Goal: Check status: Check status

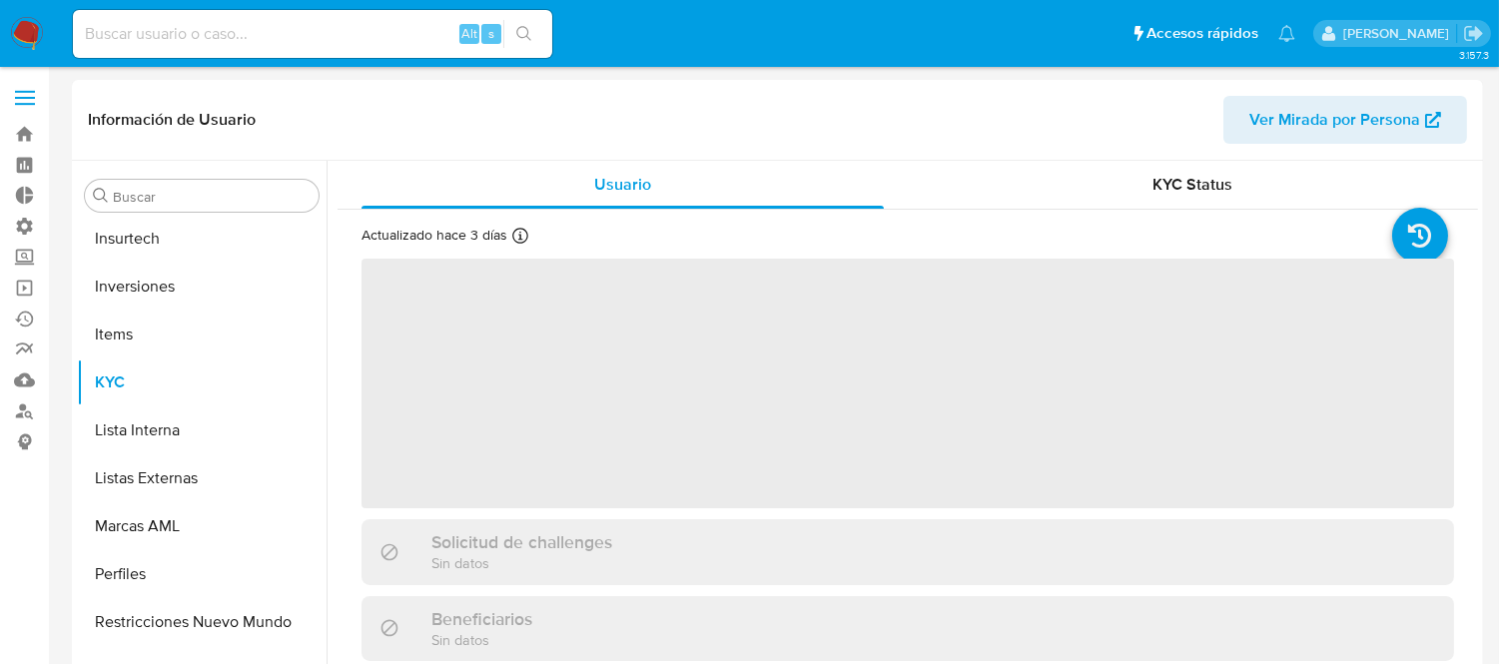
scroll to position [938, 0]
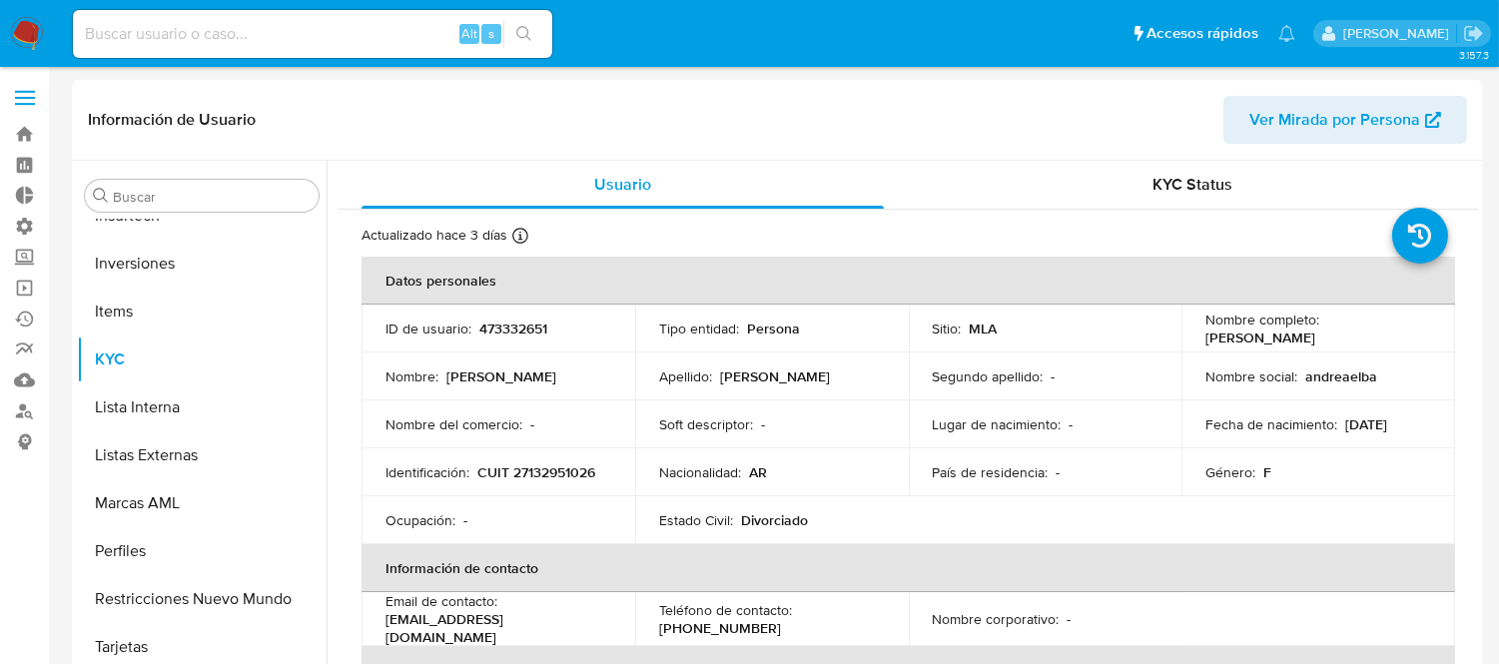
select select "10"
click at [192, 38] on input at bounding box center [312, 34] width 479 height 26
paste input "1933830358"
type input "1933830358"
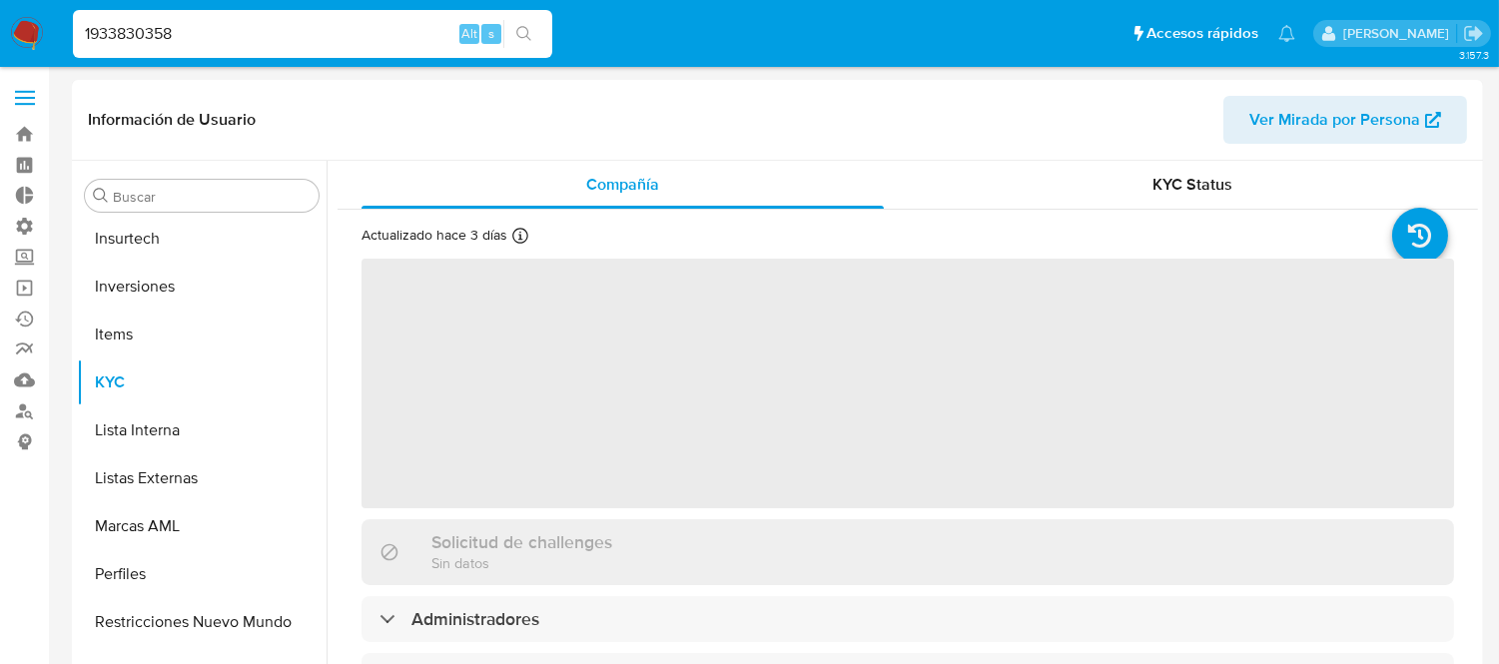
scroll to position [938, 0]
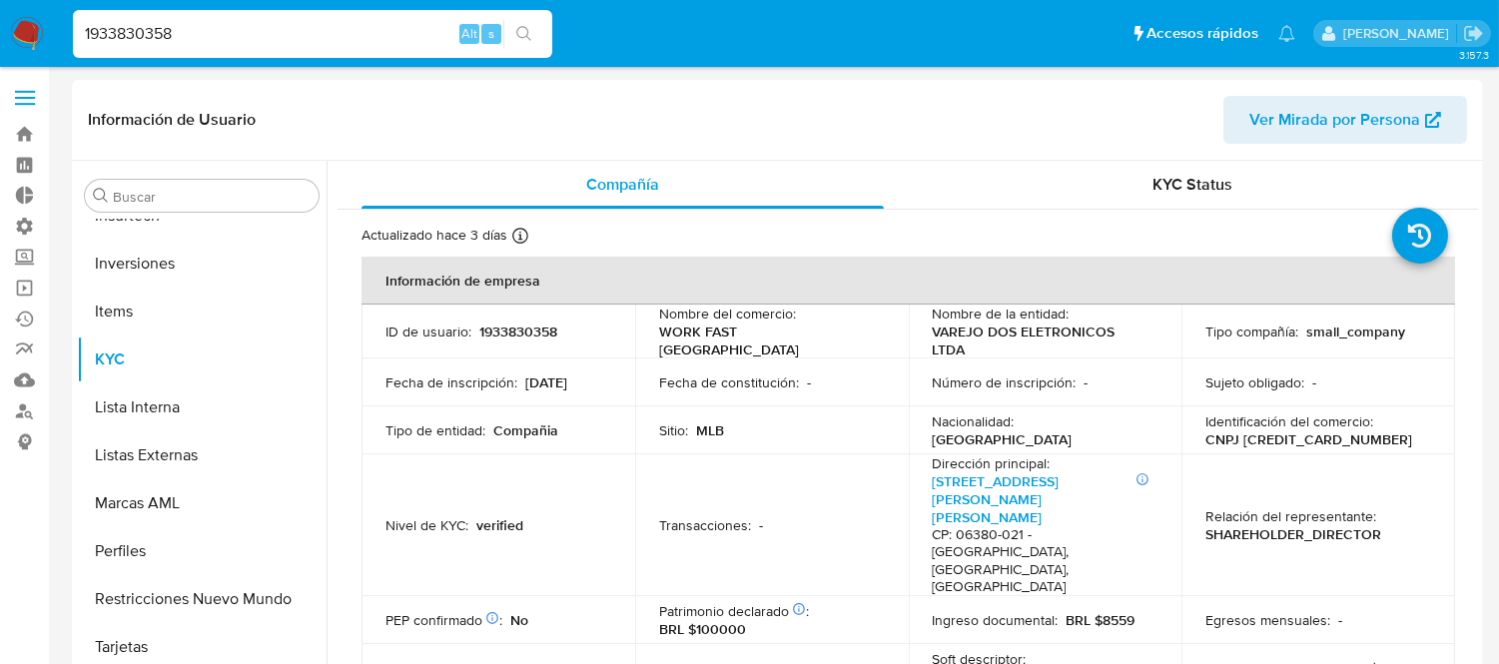
select select "10"
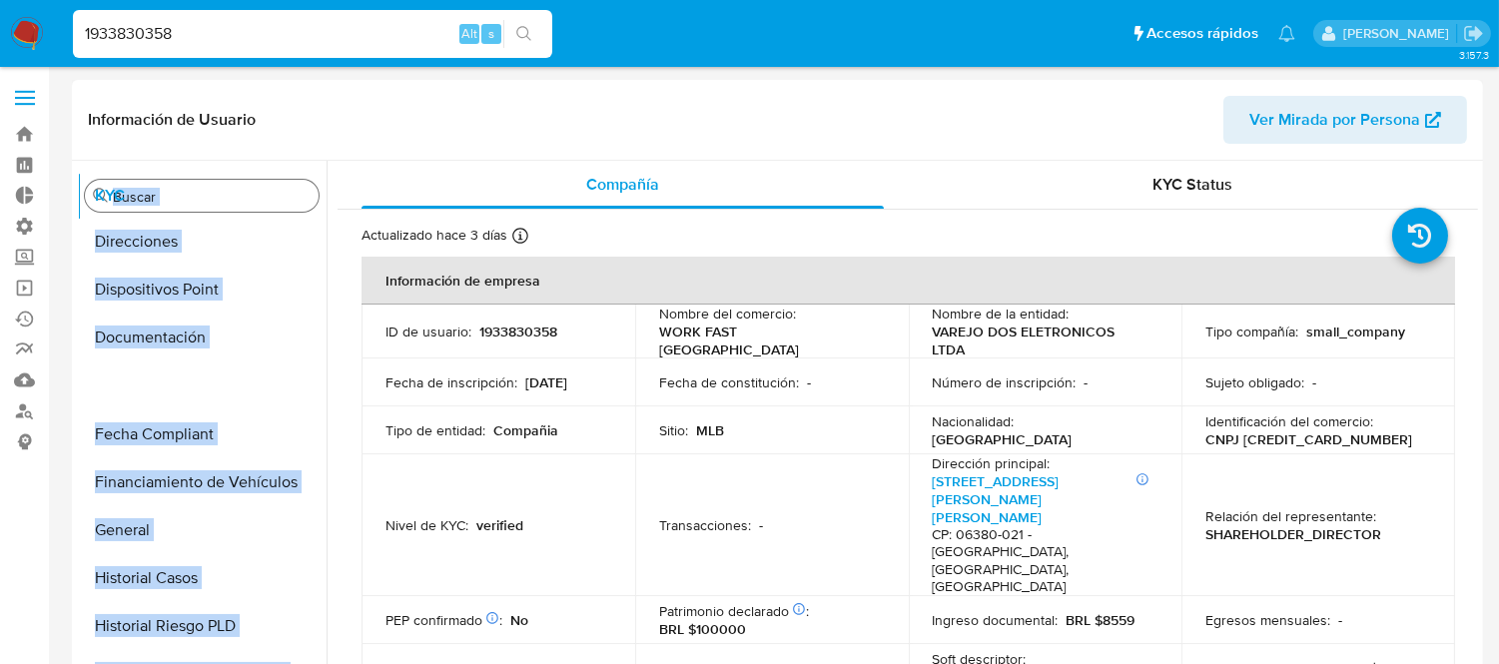
scroll to position [0, 0]
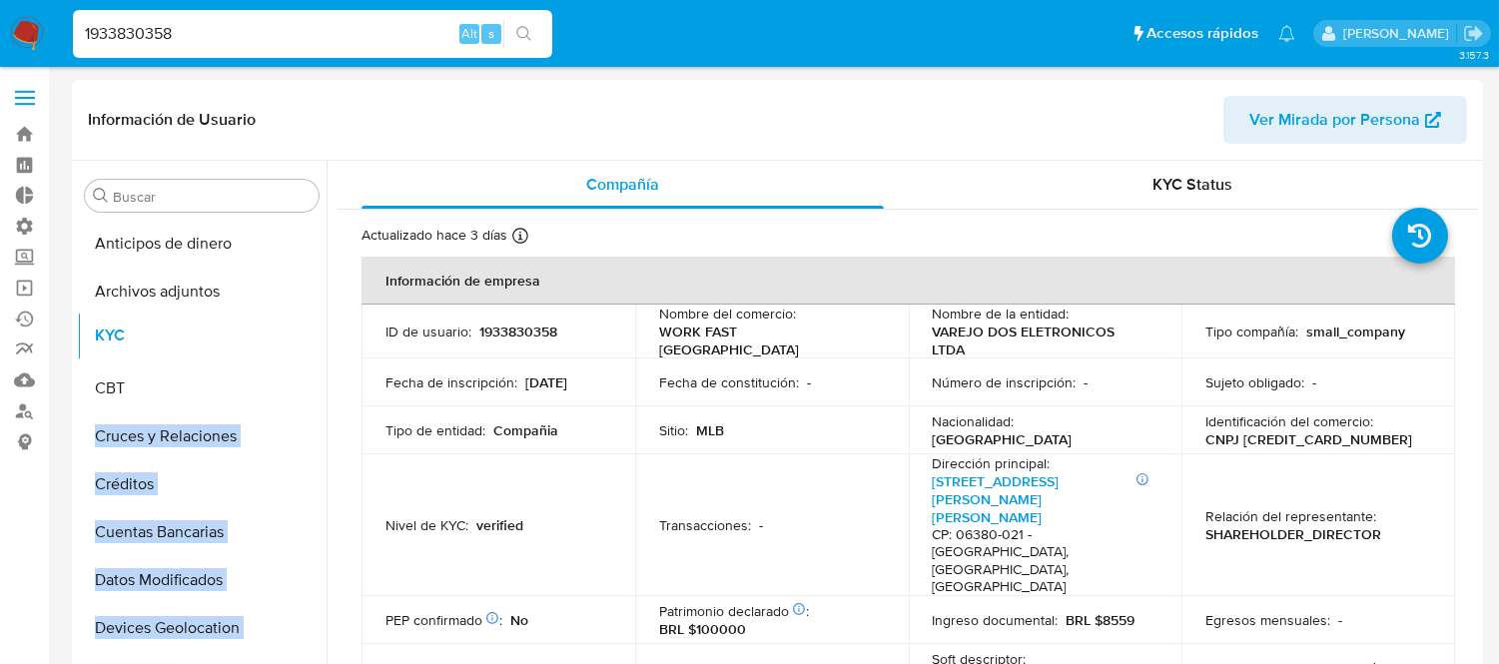
drag, startPoint x: 298, startPoint y: 356, endPoint x: 277, endPoint y: 340, distance: 26.4
click at [277, 340] on ul "Anticipos de dinero Archivos adjuntos CBT Cruces y Relaciones Créditos Cuentas …" at bounding box center [202, 445] width 250 height 450
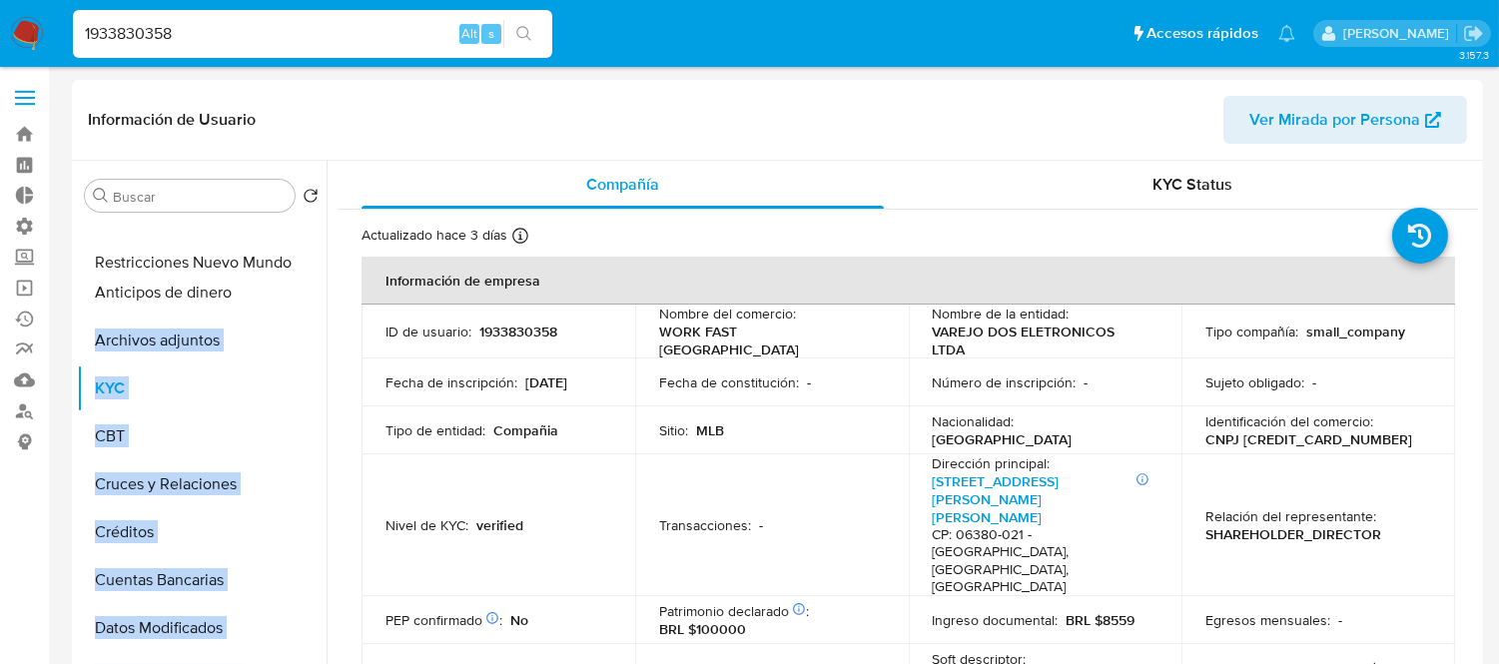
drag, startPoint x: 292, startPoint y: 601, endPoint x: 260, endPoint y: 266, distance: 337.0
click at [260, 266] on ul "Anticipos de dinero Archivos adjuntos KYC CBT Cruces y Relaciones Créditos Cuen…" at bounding box center [202, 445] width 250 height 450
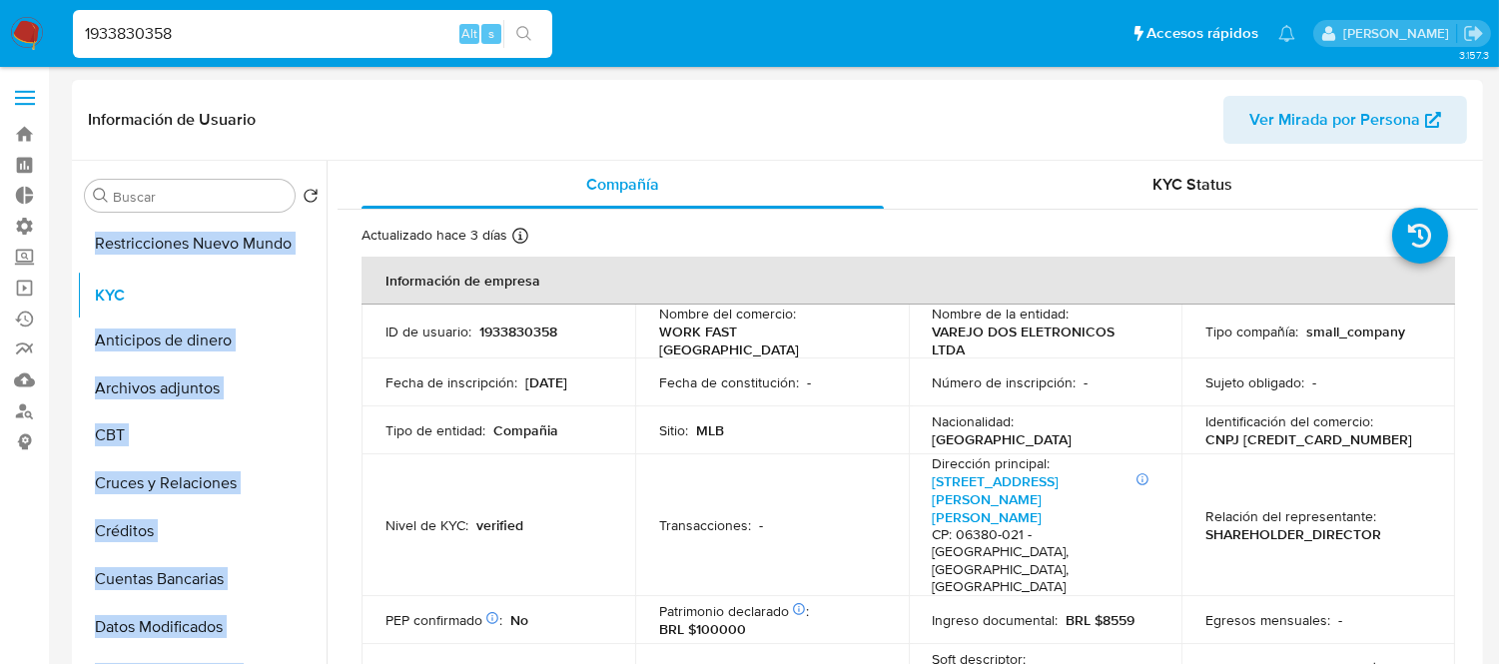
click at [158, 292] on ul "Restricciones Nuevo Mundo Anticipos de dinero Archivos adjuntos KYC CBT Cruces …" at bounding box center [202, 445] width 250 height 450
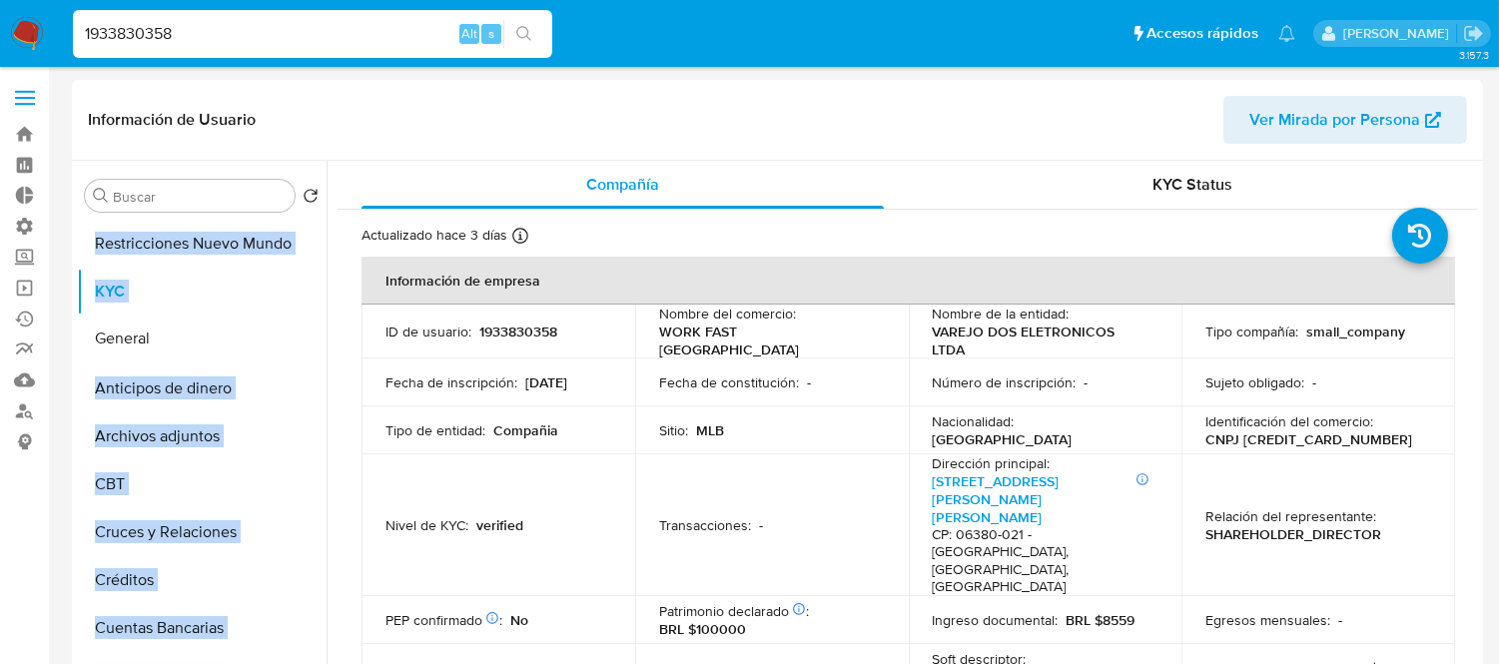
click at [186, 344] on ul "Restricciones Nuevo Mundo KYC Anticipos de dinero Archivos adjuntos CBT Cruces …" at bounding box center [202, 445] width 250 height 450
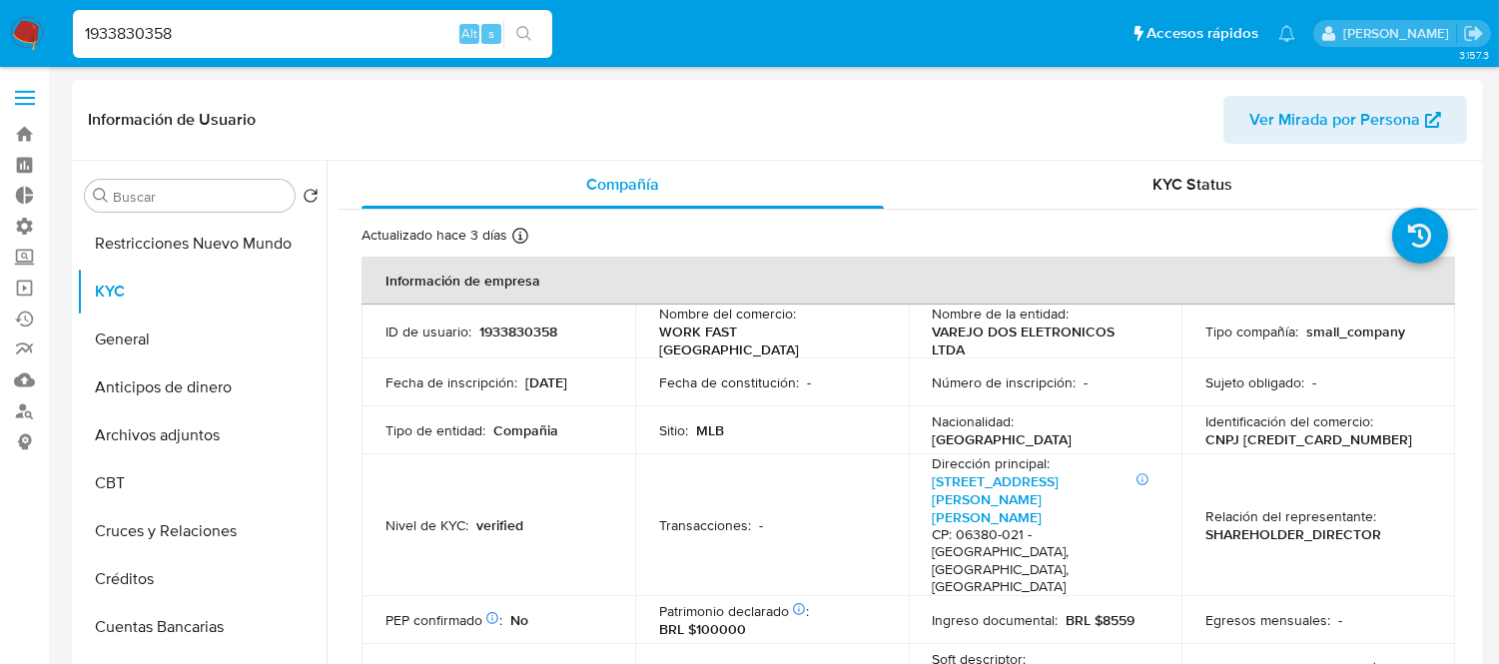
click at [172, 246] on button "Restricciones Nuevo Mundo" at bounding box center [194, 244] width 234 height 48
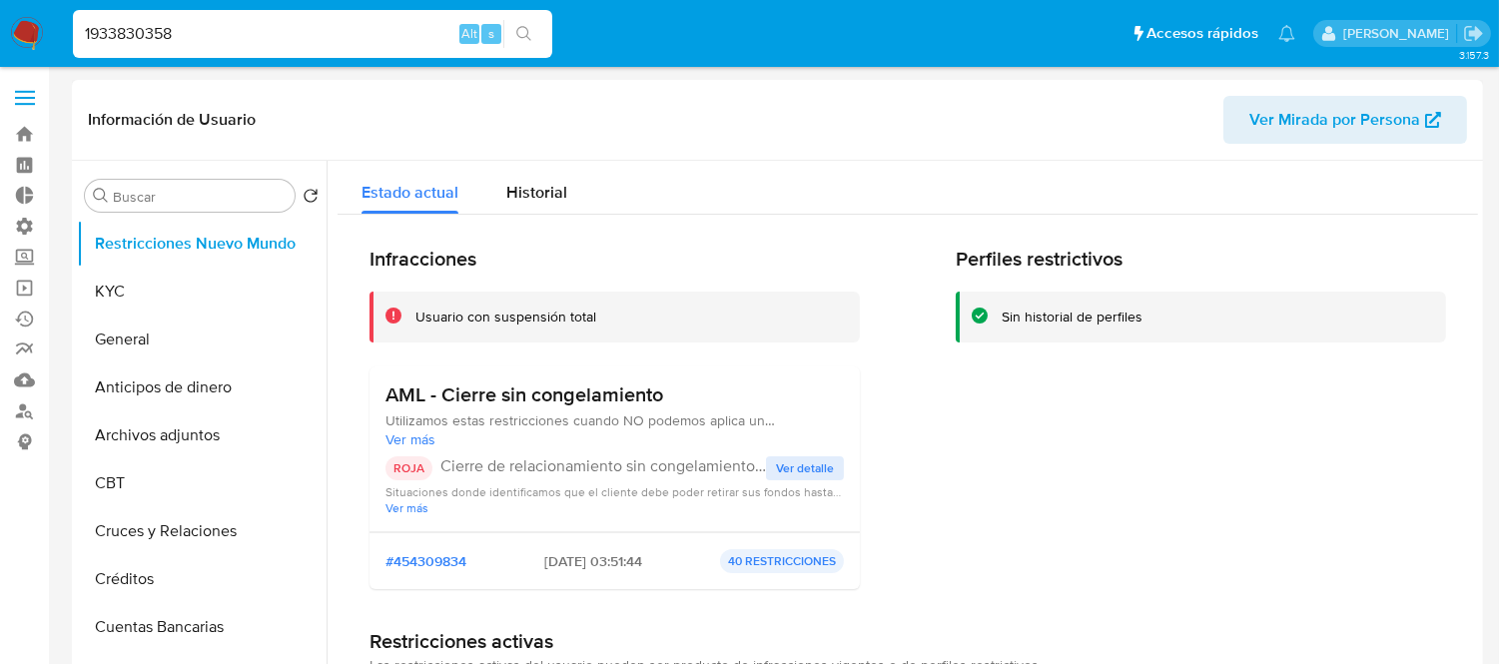
click at [807, 458] on span "Ver detalle" at bounding box center [805, 468] width 58 height 20
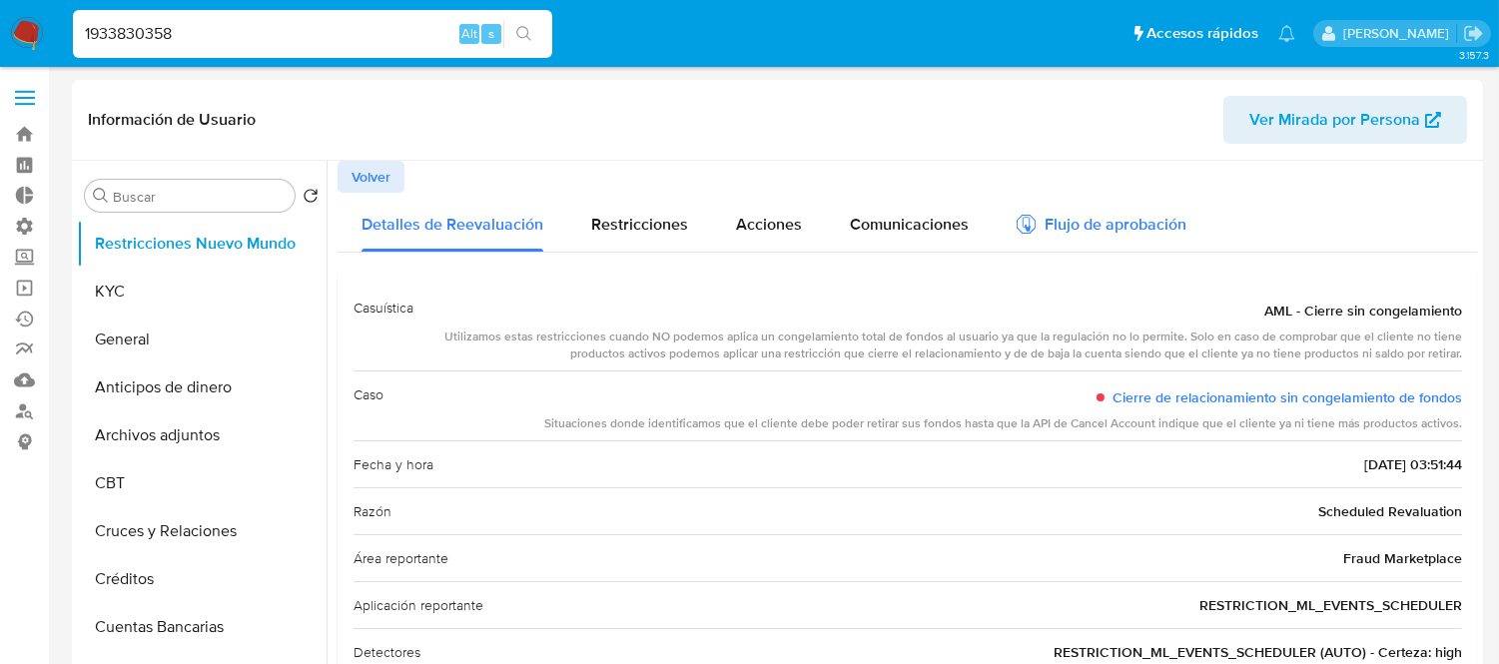
click at [1114, 231] on div "Flujo de aprobación" at bounding box center [1101, 228] width 170 height 22
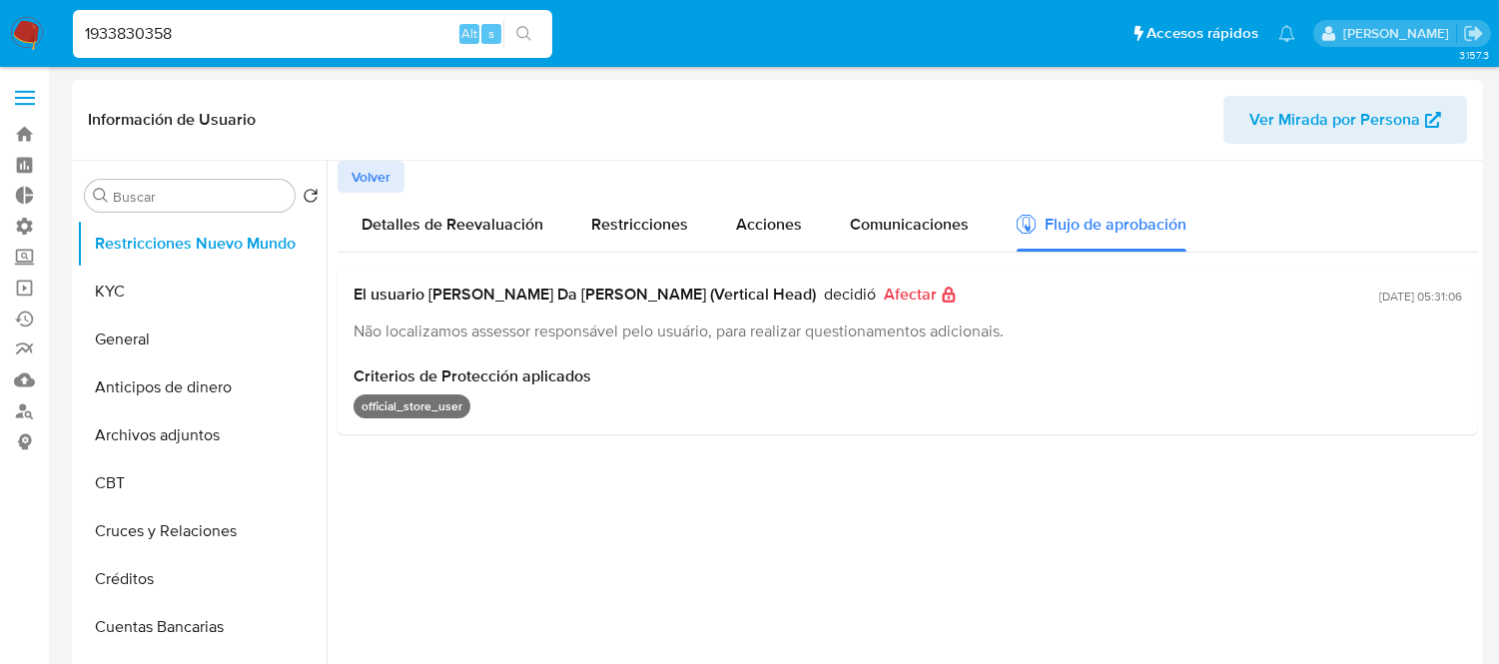
drag, startPoint x: 482, startPoint y: 423, endPoint x: 370, endPoint y: 414, distance: 112.2
click at [369, 412] on div "El usuario [PERSON_NAME] Da [PERSON_NAME] (Vertical Head) decidió Afectar Não l…" at bounding box center [907, 352] width 1140 height 166
click at [455, 512] on div at bounding box center [901, 416] width 1151 height 511
